Goal: Task Accomplishment & Management: Manage account settings

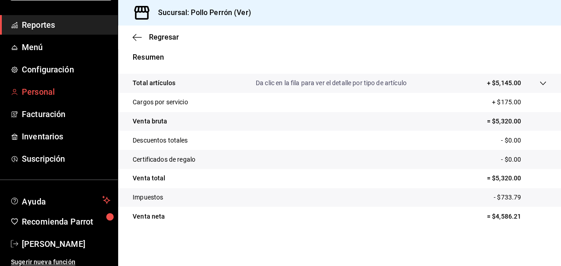
scroll to position [77, 0]
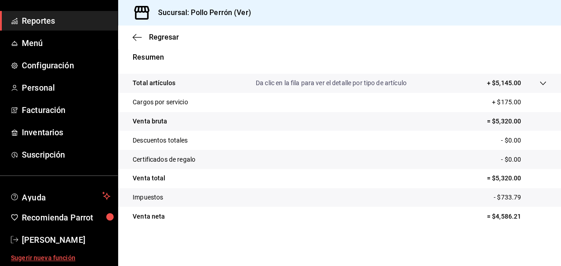
click at [65, 264] on link "Sugerir nueva función" at bounding box center [59, 257] width 118 height 17
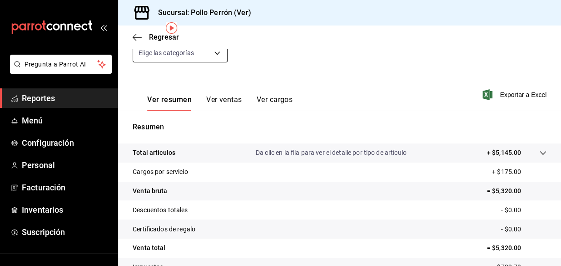
scroll to position [0, 0]
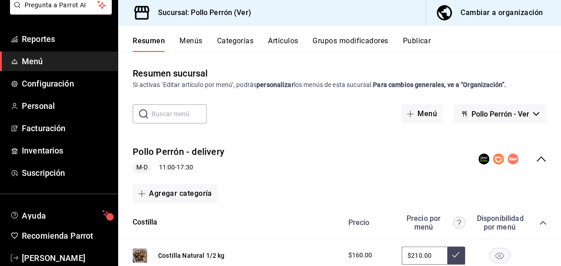
scroll to position [77, 0]
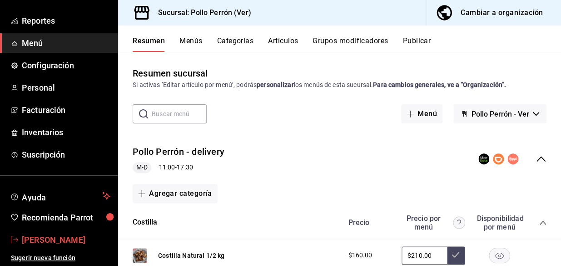
click at [76, 238] on span "[PERSON_NAME]" at bounding box center [66, 239] width 89 height 12
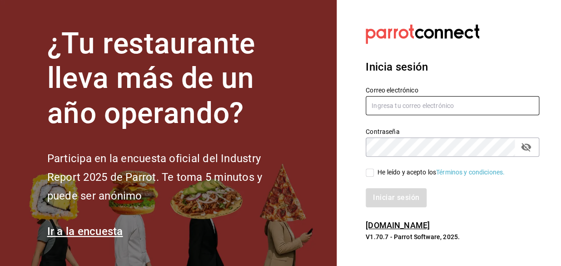
type input "ing.alejandroceron@gmail.com"
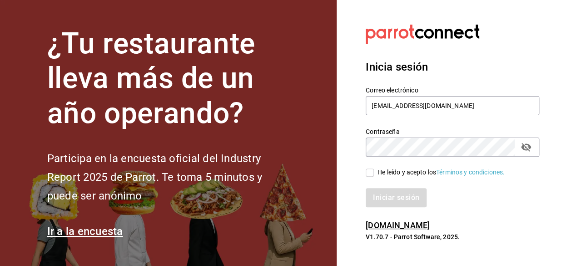
click at [371, 173] on input "He leído y acepto los Términos y condiciones." at bounding box center [370, 172] width 8 height 8
checkbox input "true"
click at [381, 199] on button "Iniciar sesión" at bounding box center [397, 197] width 62 height 19
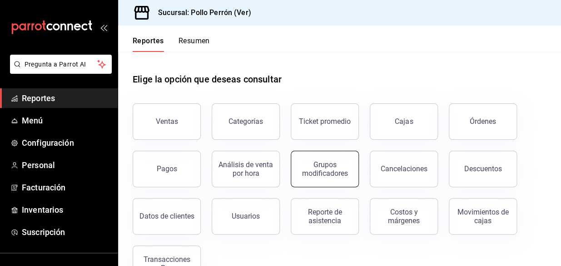
scroll to position [30, 0]
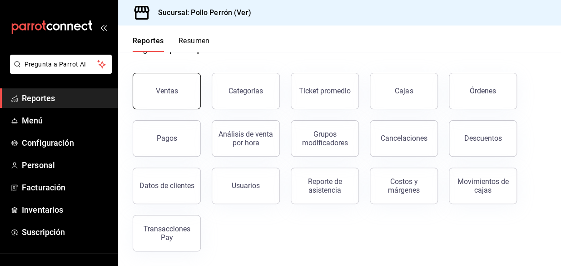
click at [156, 96] on button "Ventas" at bounding box center [167, 91] width 68 height 36
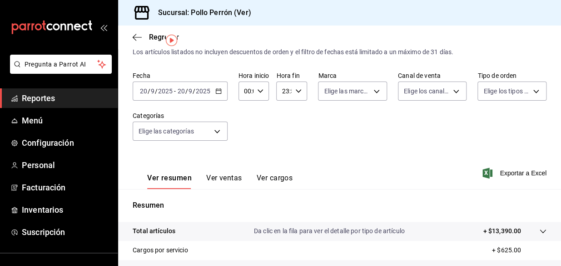
scroll to position [124, 0]
